Goal: Information Seeking & Learning: Learn about a topic

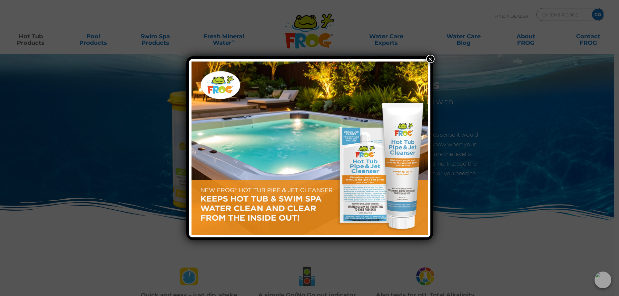
click at [429, 59] on button "×" at bounding box center [430, 59] width 8 height 8
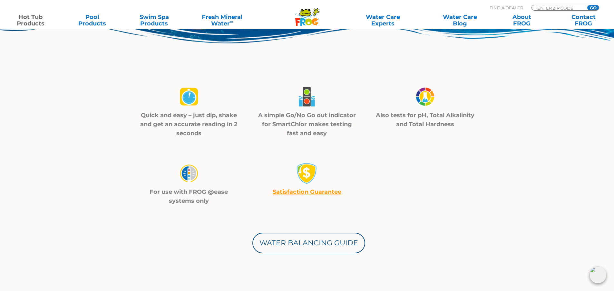
scroll to position [180, 0]
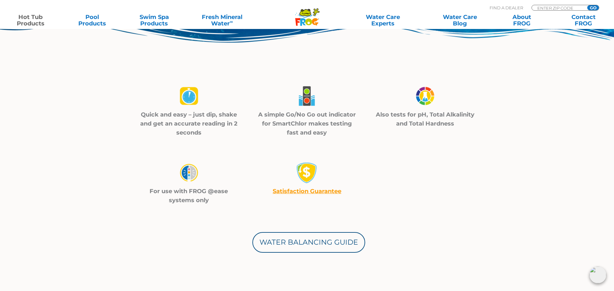
click at [422, 109] on div at bounding box center [425, 97] width 102 height 25
click at [422, 99] on img at bounding box center [425, 96] width 23 height 23
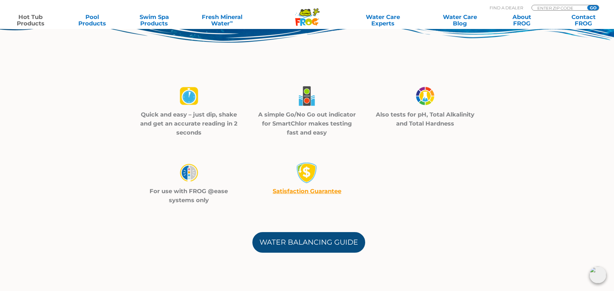
click at [301, 240] on link "Water Balancing Guide" at bounding box center [308, 242] width 113 height 21
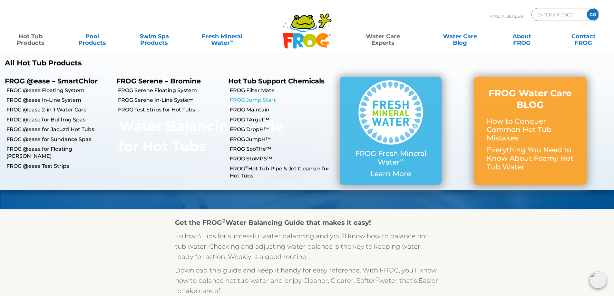
click at [236, 99] on link "FROG Jump Start" at bounding box center [282, 100] width 105 height 7
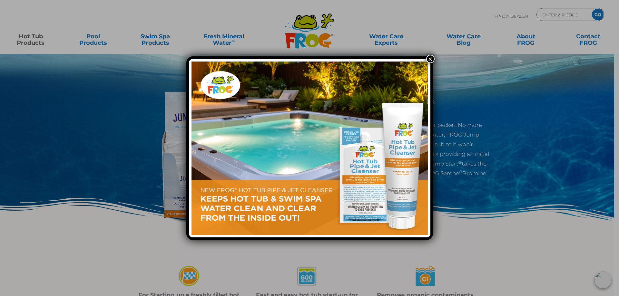
click at [429, 58] on button "×" at bounding box center [430, 59] width 8 height 8
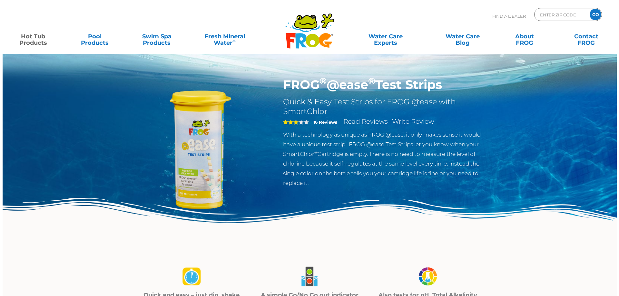
scroll to position [180, 0]
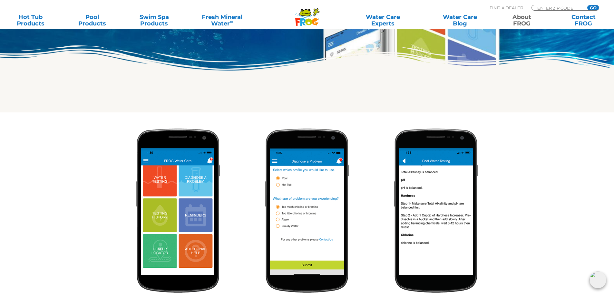
scroll to position [219, 0]
